Goal: Information Seeking & Learning: Learn about a topic

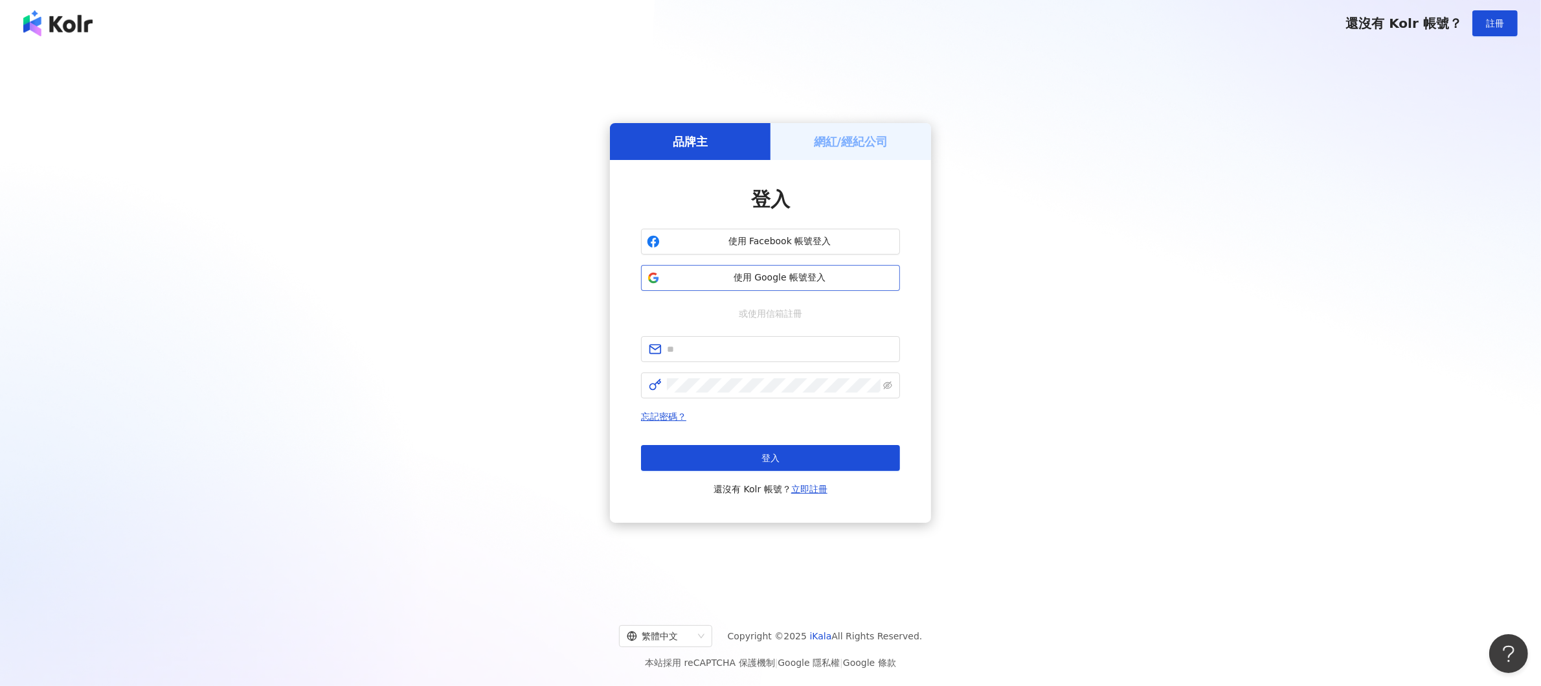
click at [820, 269] on button "使用 Google 帳號登入" at bounding box center [770, 278] width 259 height 26
click at [756, 270] on button "使用 Google 帳號登入" at bounding box center [770, 278] width 259 height 26
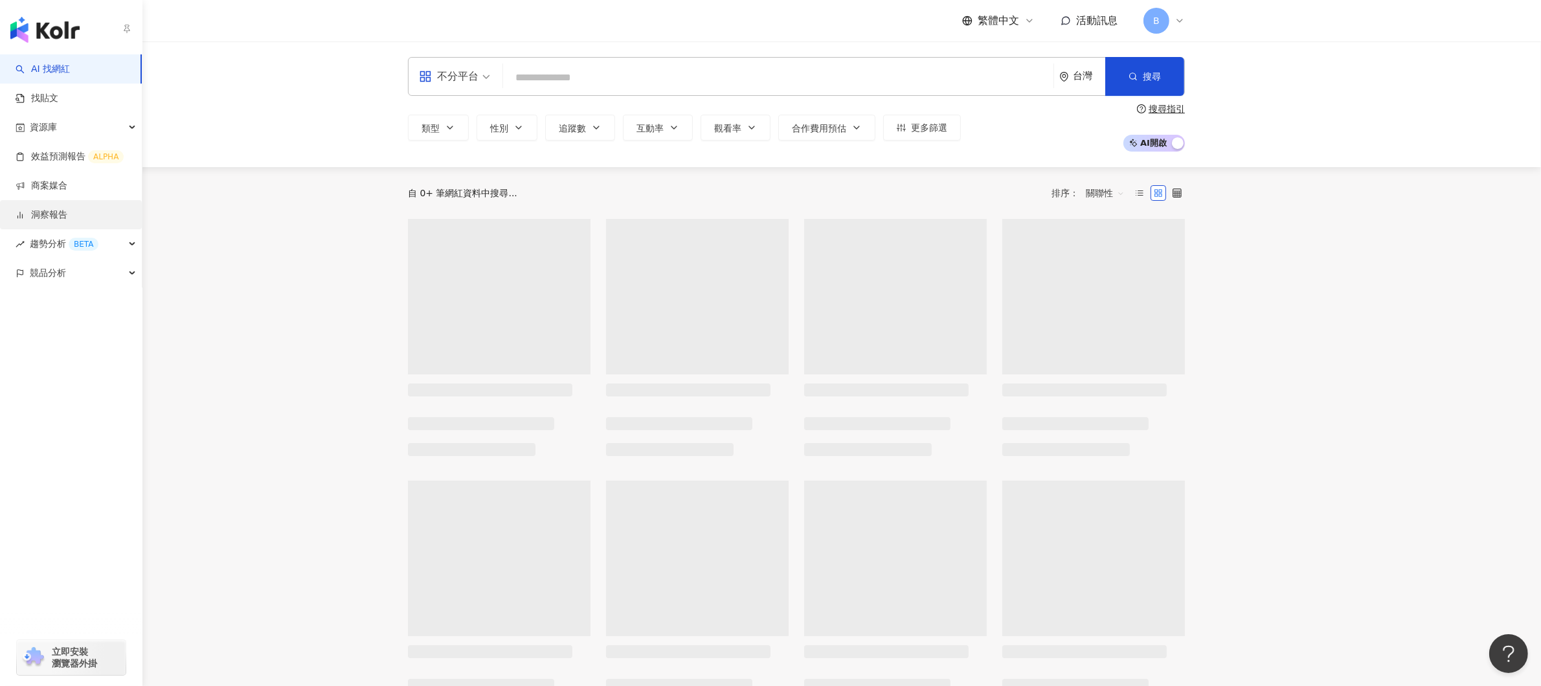
click at [60, 216] on link "洞察報告" at bounding box center [42, 214] width 52 height 13
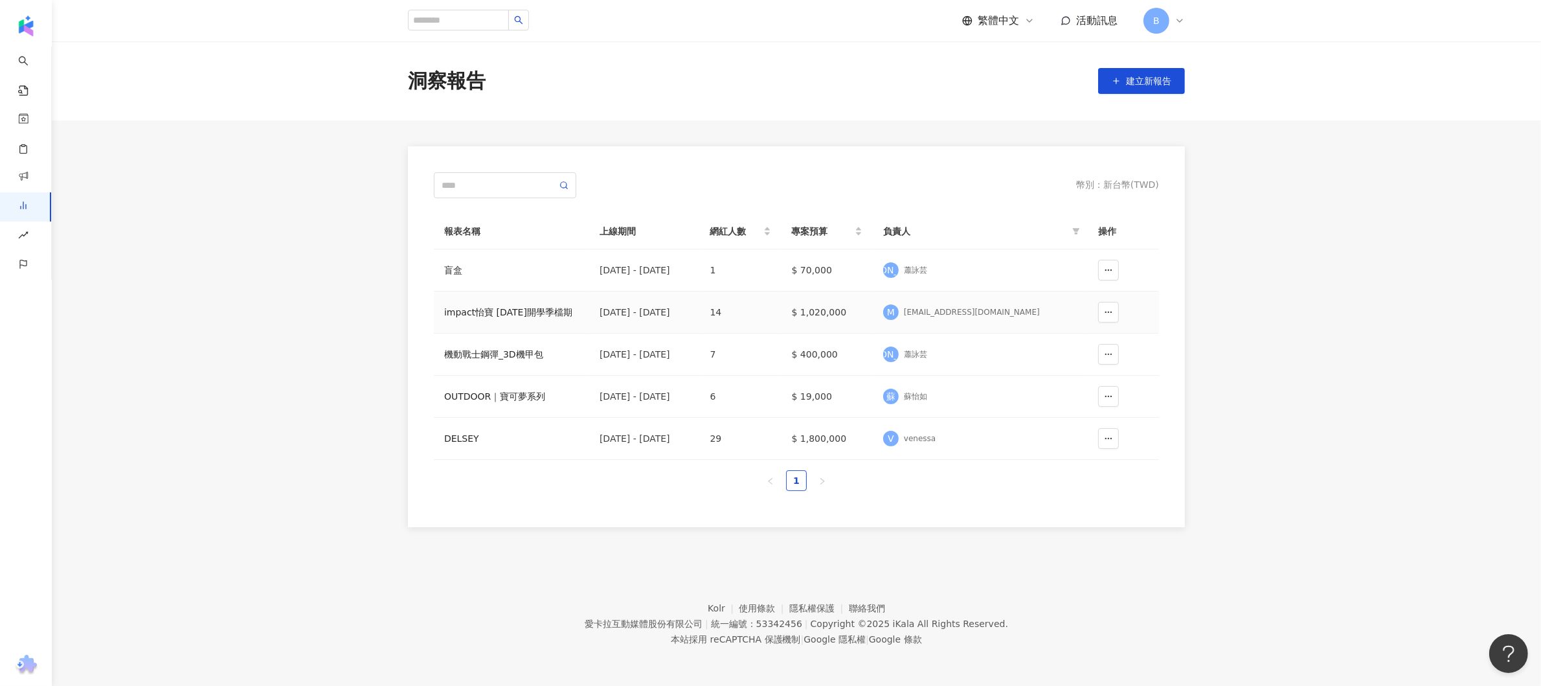
click at [541, 310] on div "impact怡寶 [DATE]開學季檔期" at bounding box center [511, 312] width 135 height 14
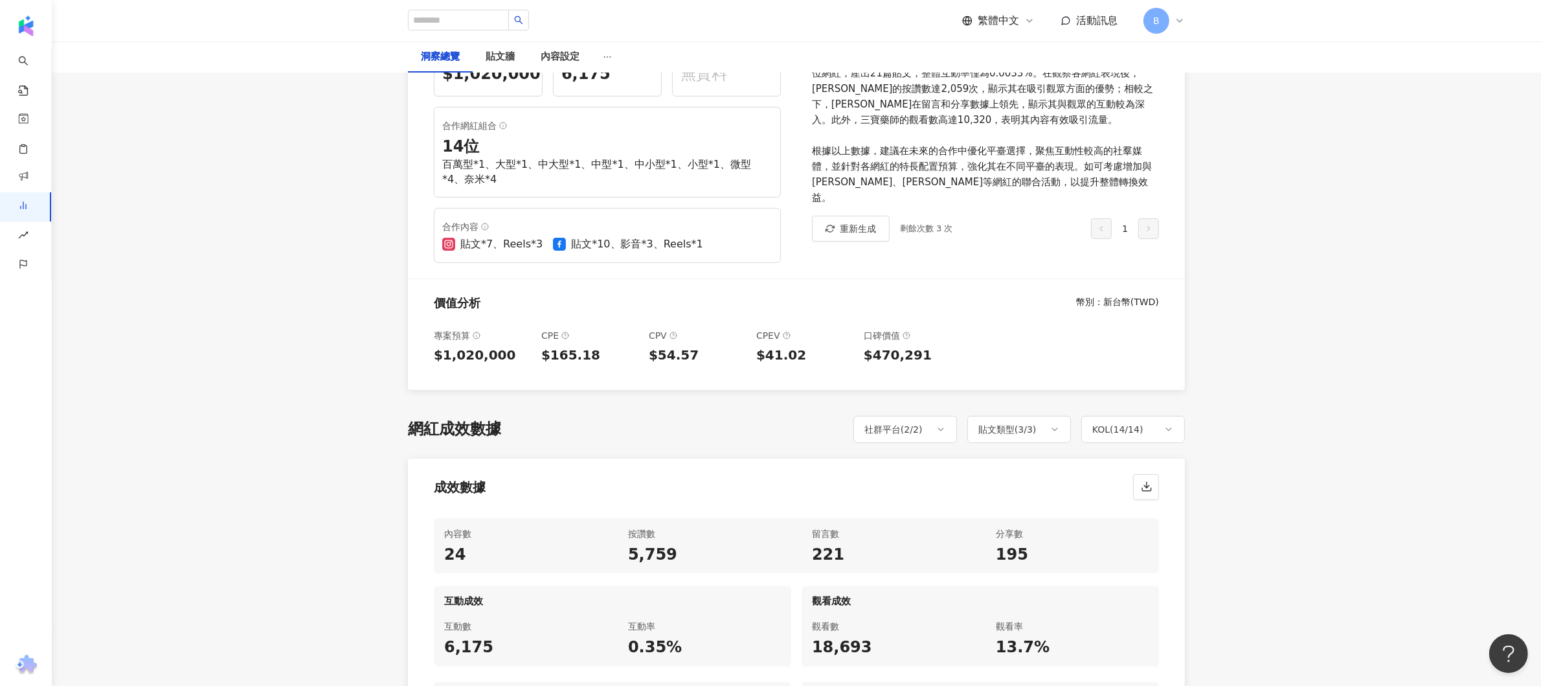
scroll to position [129, 0]
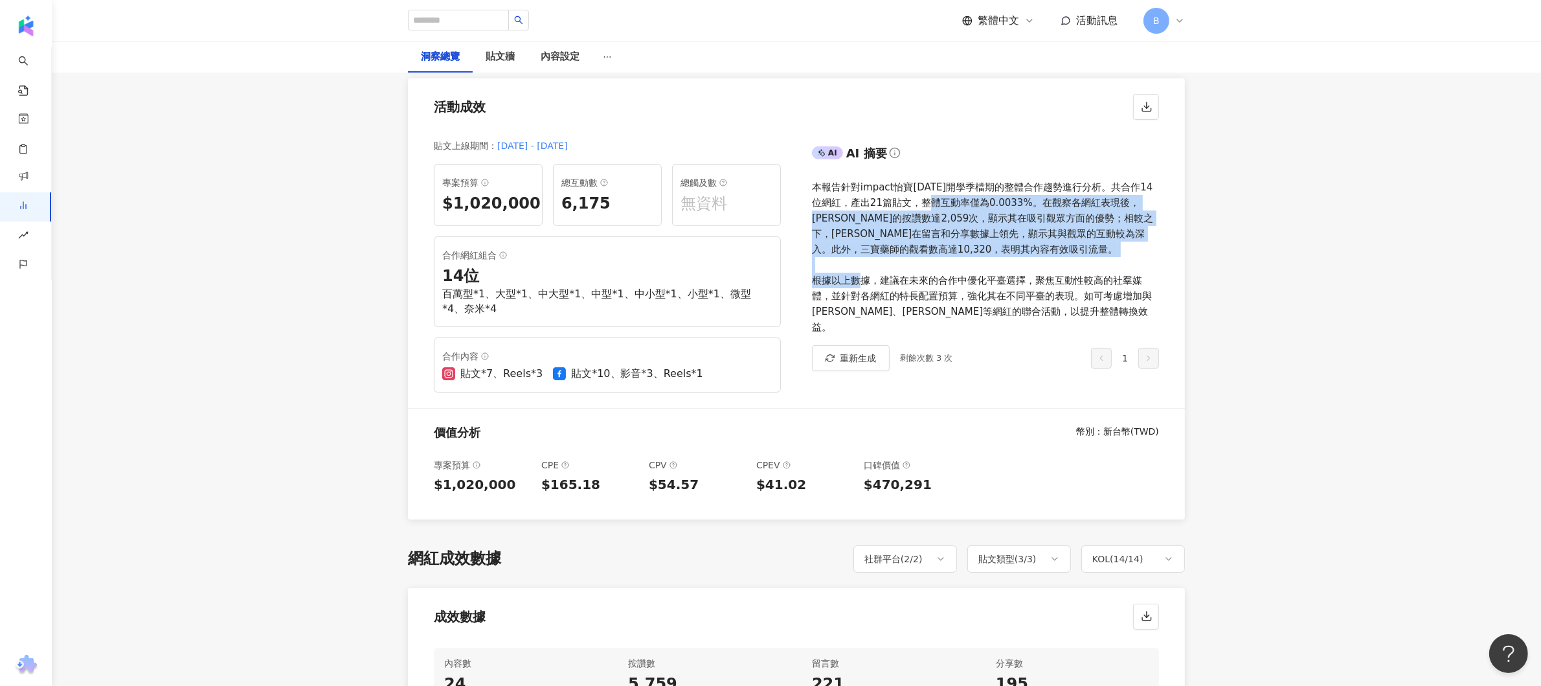
drag, startPoint x: 927, startPoint y: 196, endPoint x: 991, endPoint y: 273, distance: 99.8
click at [991, 273] on div "本報告針對impact怡寶[DATE]開學季檔期的整體合作趨勢進行分析。共合作14位網紅，產出21篇貼文，整體互動率僅為0.0033%。在觀察各網紅表現後，[…" at bounding box center [985, 256] width 347 height 155
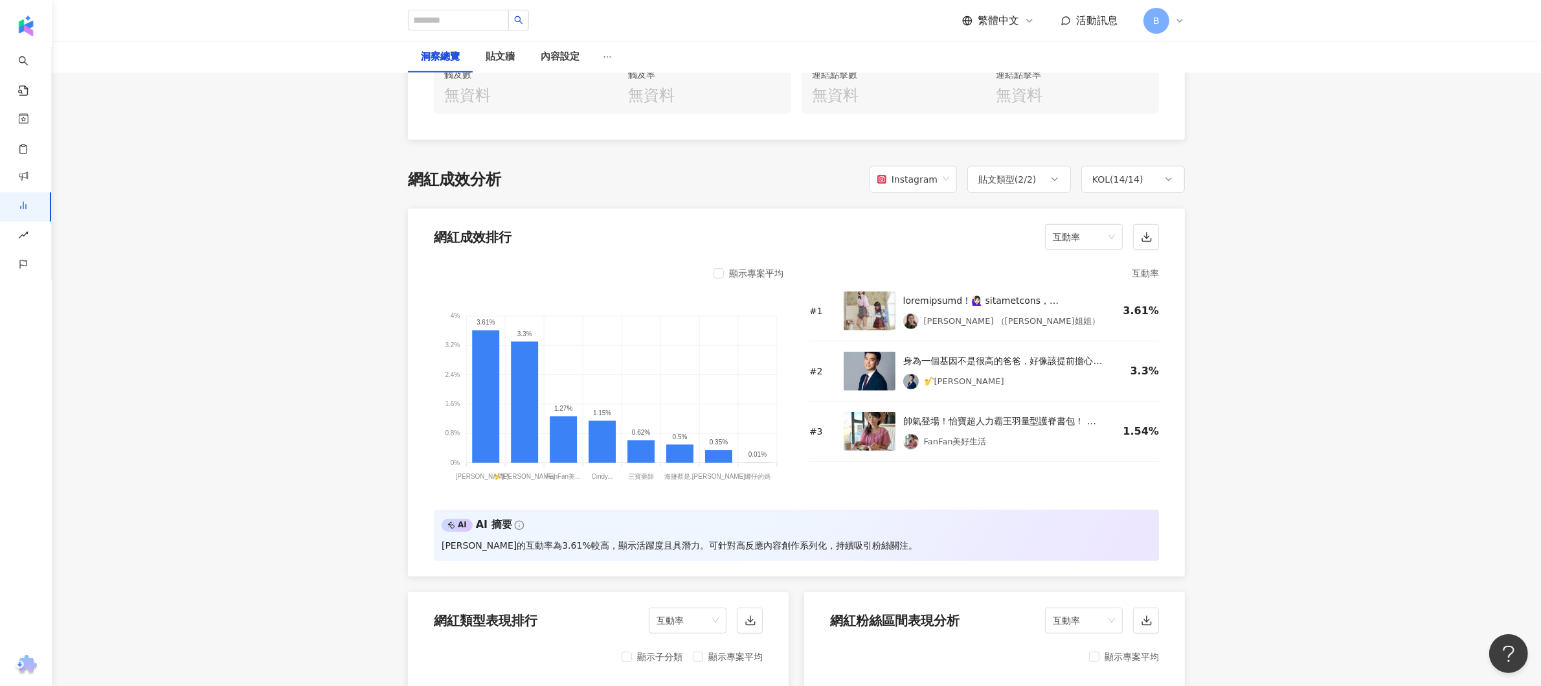
scroll to position [1036, 0]
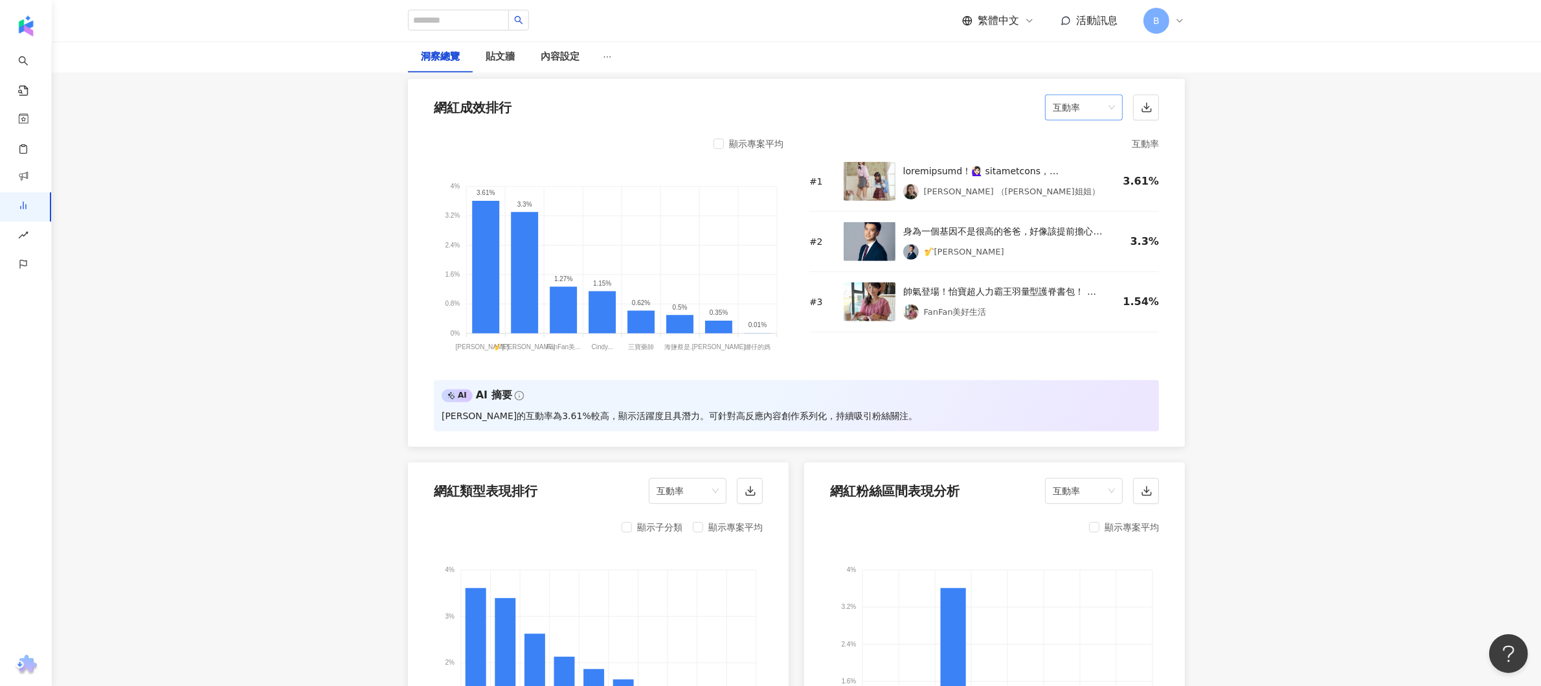
click at [1106, 107] on span "互動率" at bounding box center [1084, 107] width 62 height 25
click at [1086, 165] on div "留言數" at bounding box center [1083, 158] width 57 height 14
click at [1086, 165] on div at bounding box center [1002, 171] width 199 height 16
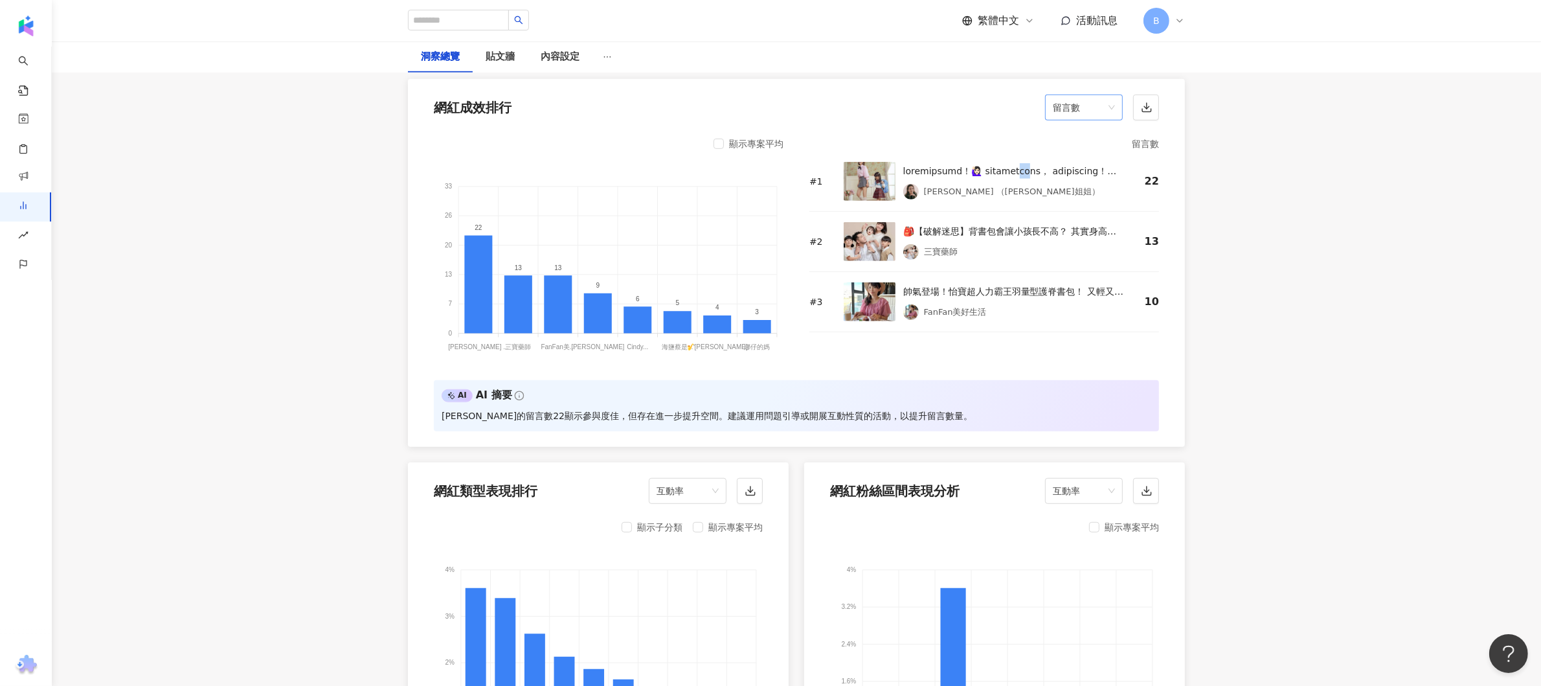
click at [1115, 108] on div "留言數" at bounding box center [1084, 108] width 78 height 26
click at [1088, 196] on div "互動率" at bounding box center [1083, 203] width 57 height 14
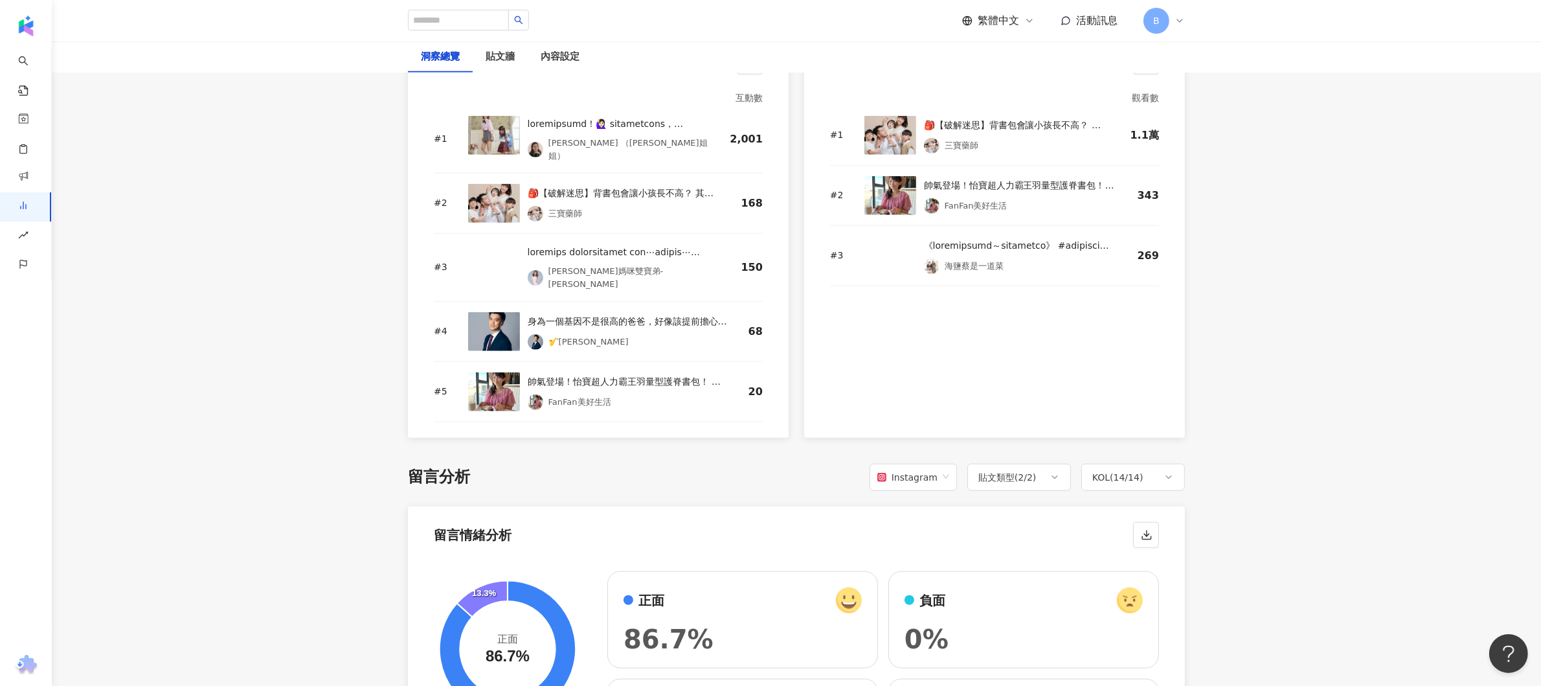
scroll to position [1942, 0]
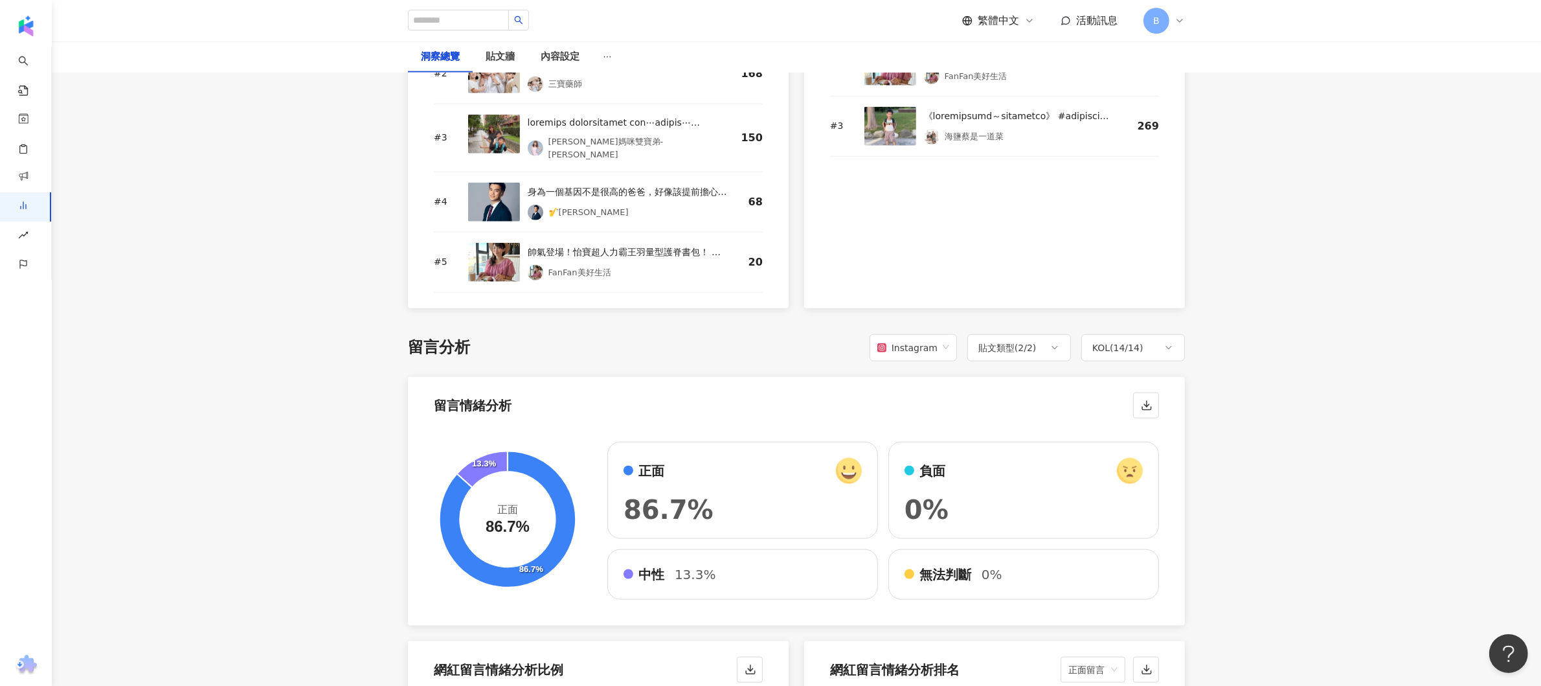
click at [220, 322] on main "洞察報告 impact怡寶 [DATE]開學季檔期 impact怡寶 [DATE]開學季檔期 加入網紅 洞察總覽 貼文牆 內容設定 總覽 最新更新完成時間 ：…" at bounding box center [796, 298] width 1489 height 4399
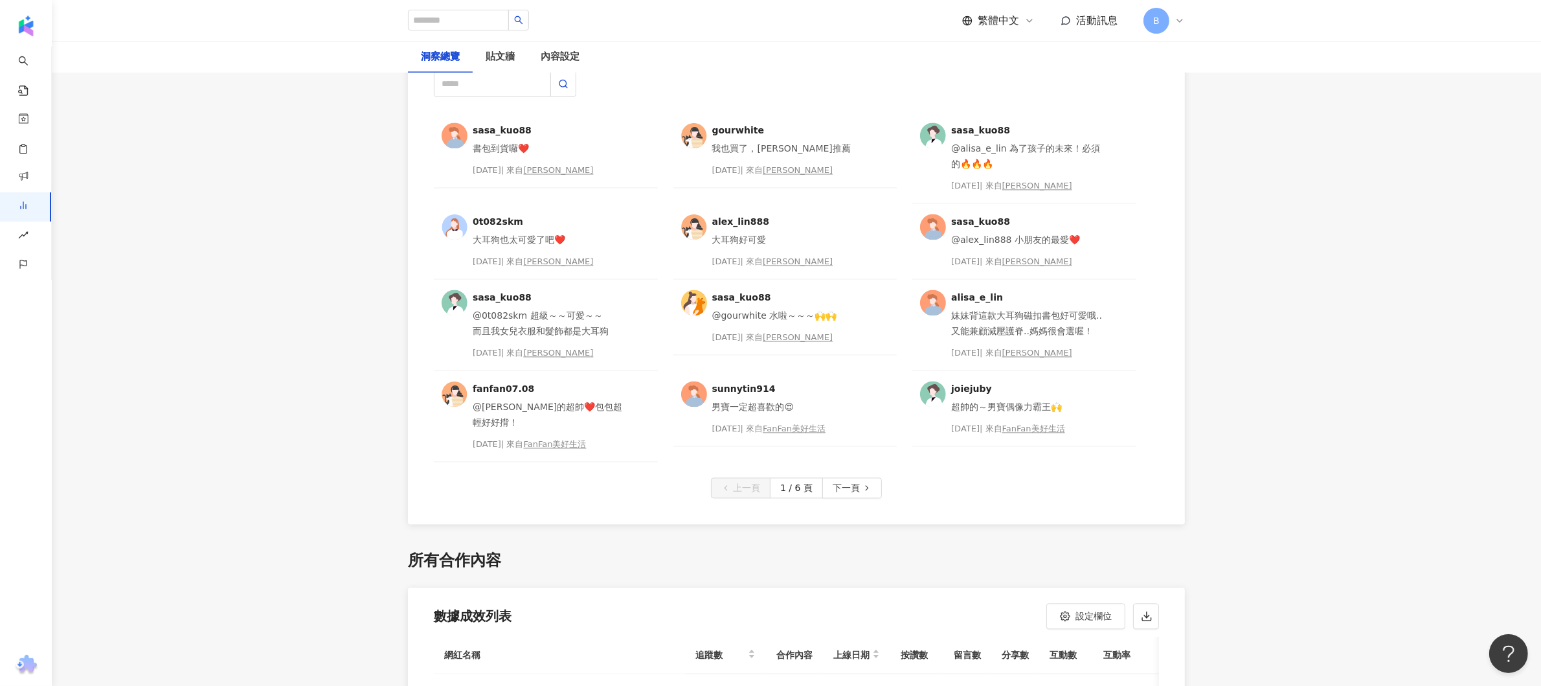
scroll to position [2975, 0]
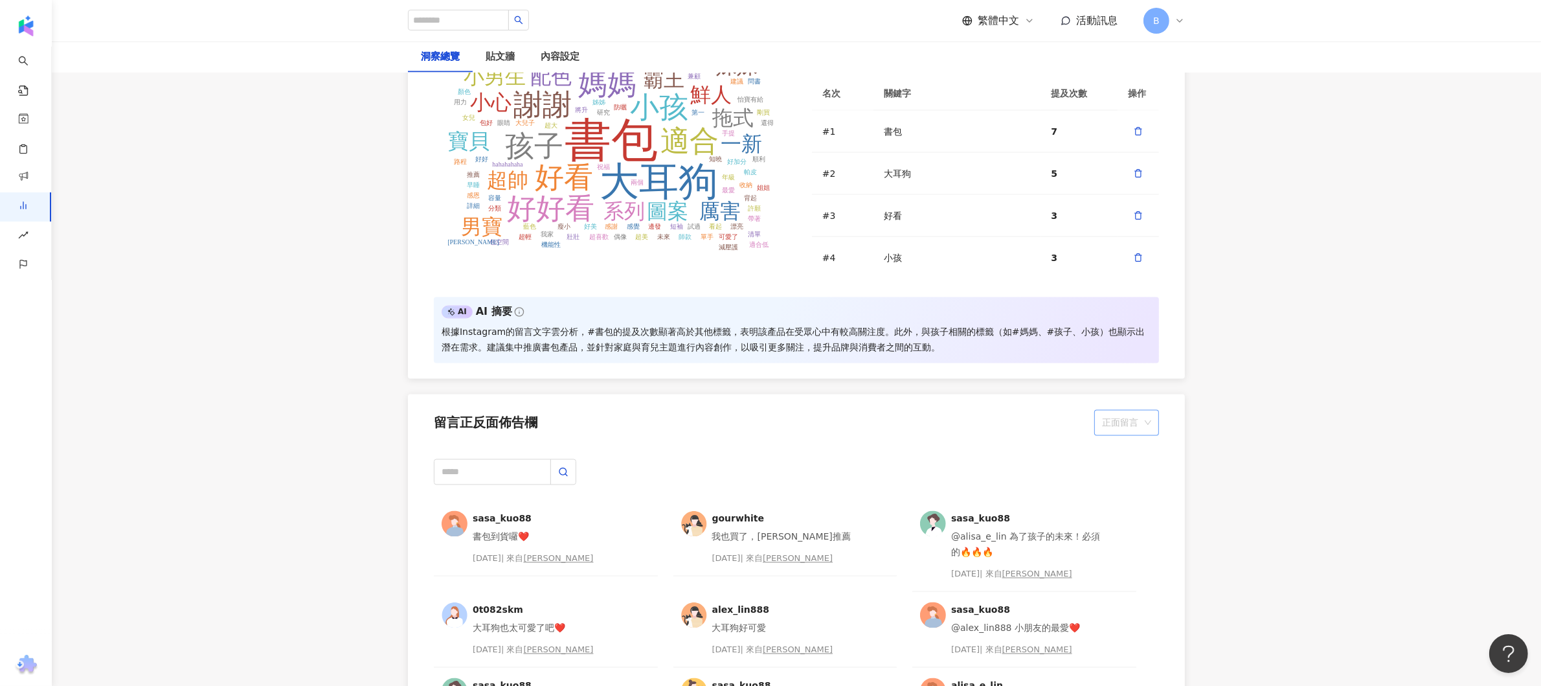
click at [1136, 412] on span "正面留言" at bounding box center [1126, 422] width 49 height 25
click at [1137, 453] on div "負面留言" at bounding box center [1127, 458] width 44 height 14
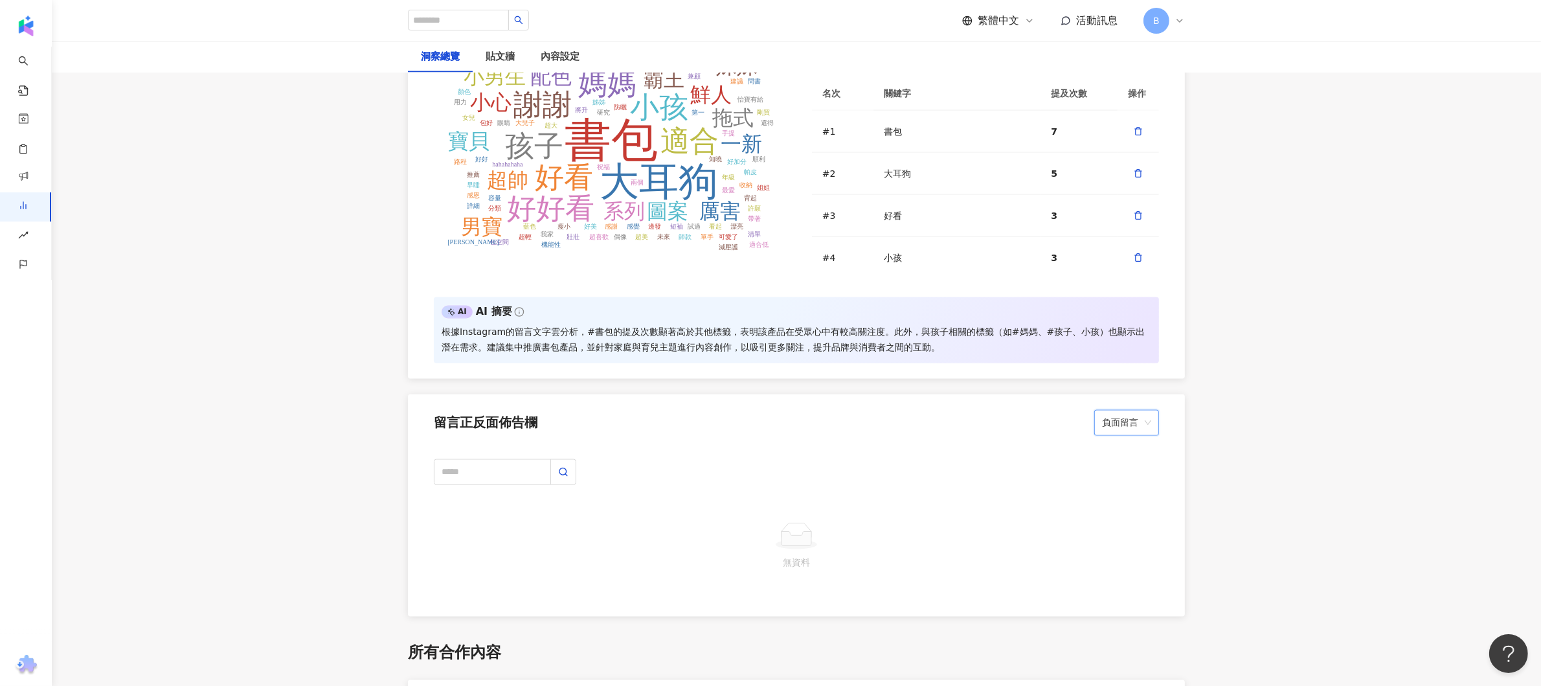
click at [1143, 410] on span "負面留言" at bounding box center [1126, 422] width 49 height 25
click at [1131, 431] on div "正面留言" at bounding box center [1127, 436] width 44 height 14
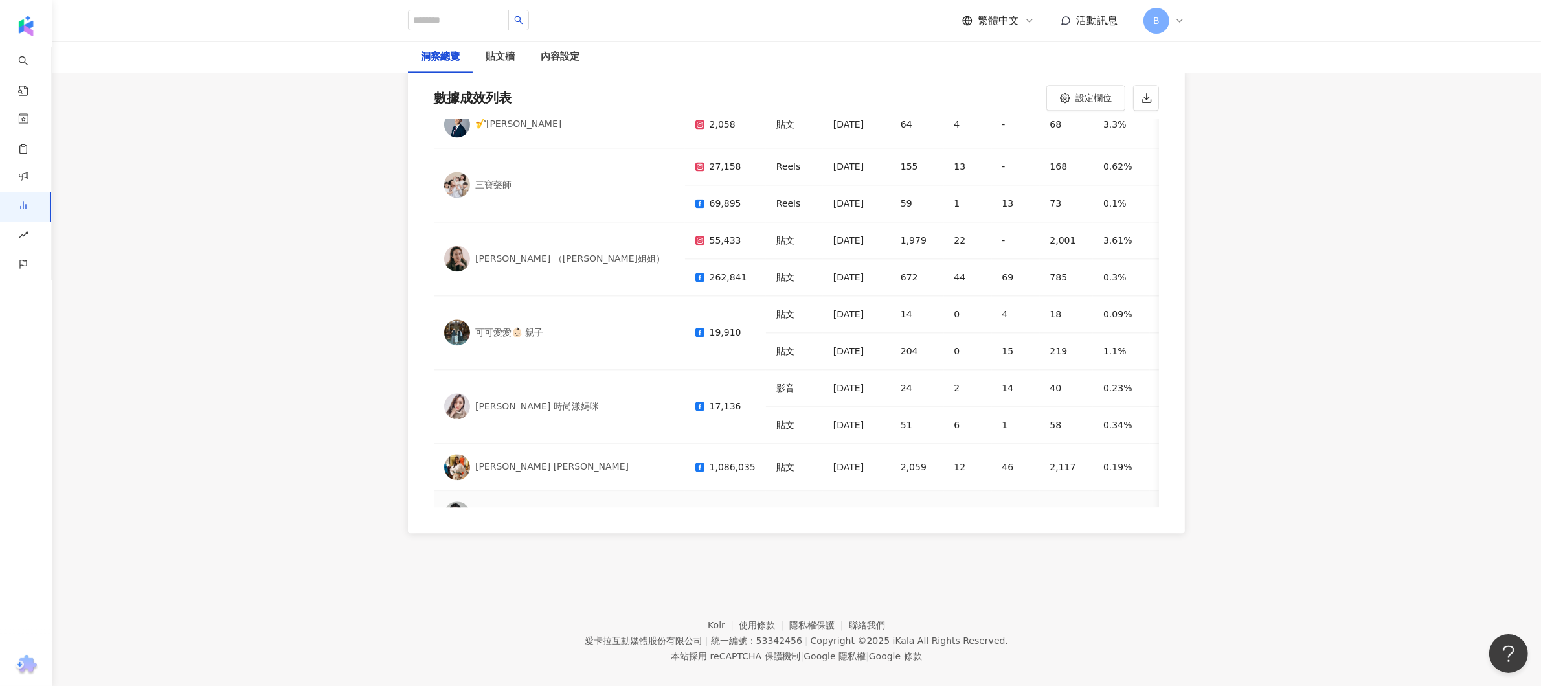
scroll to position [651, 0]
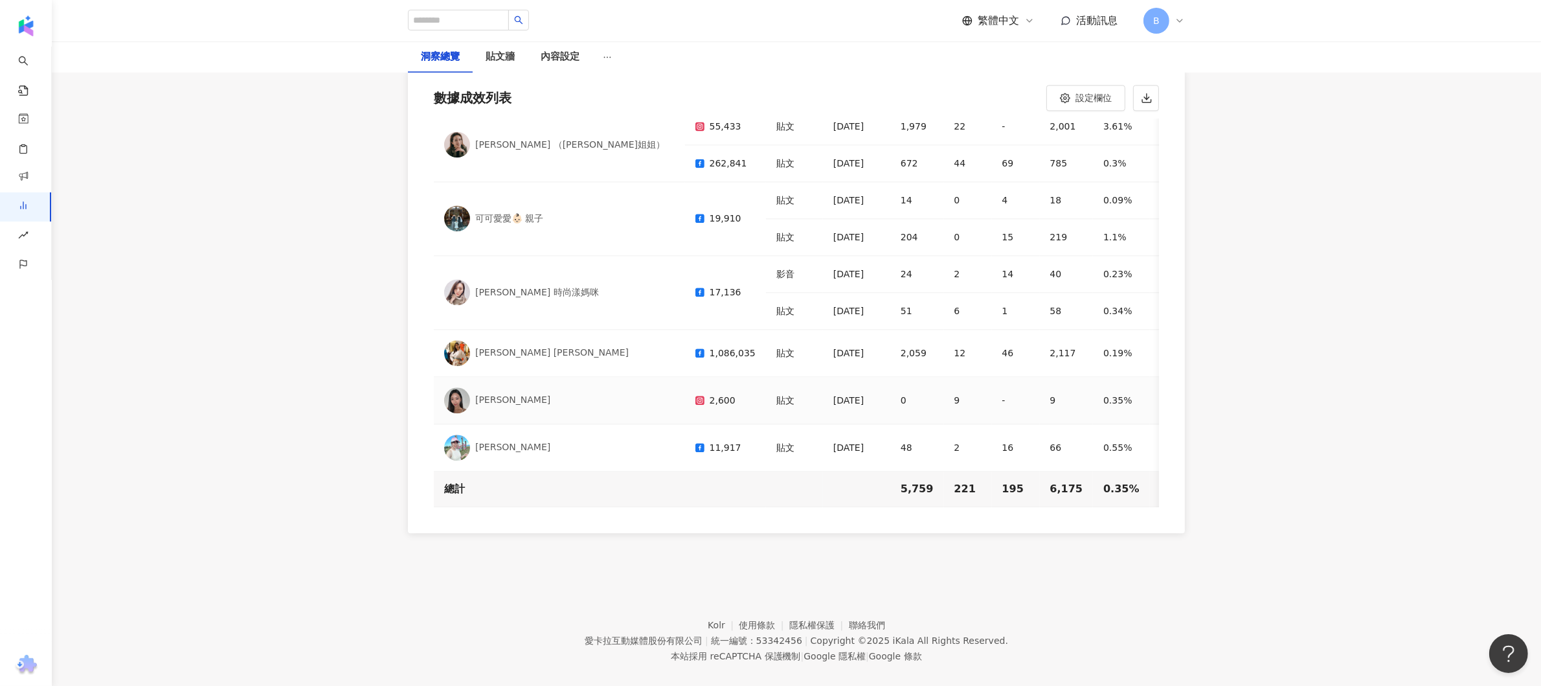
click at [695, 392] on div "2,600" at bounding box center [725, 400] width 60 height 16
drag, startPoint x: 526, startPoint y: 366, endPoint x: 477, endPoint y: 365, distance: 49.2
click at [477, 387] on div "[PERSON_NAME]" at bounding box center [559, 400] width 230 height 26
copy div "[PERSON_NAME]"
